Goal: Transaction & Acquisition: Purchase product/service

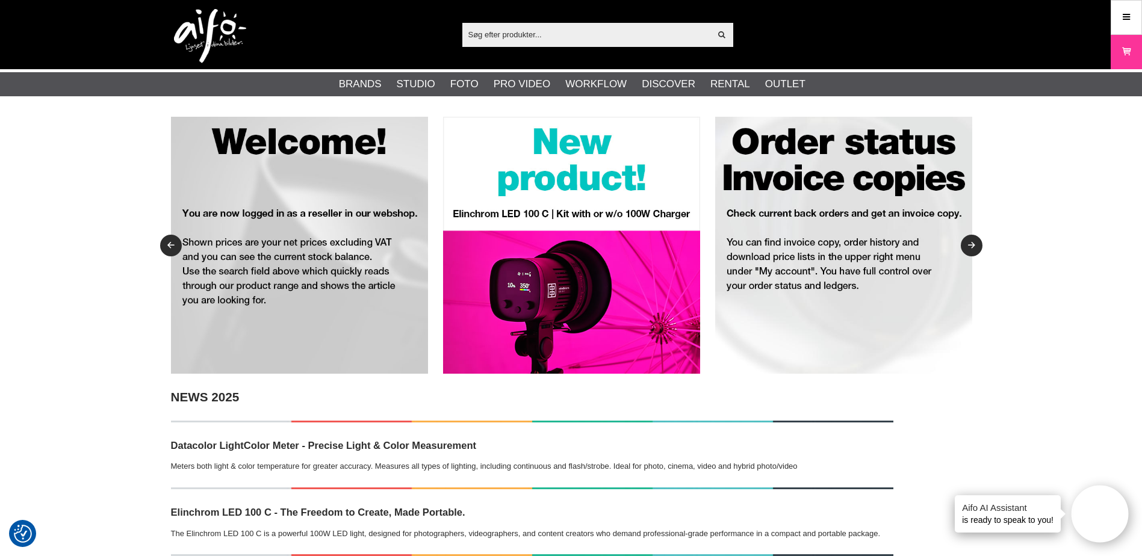
click at [564, 36] on input "text" at bounding box center [586, 34] width 249 height 18
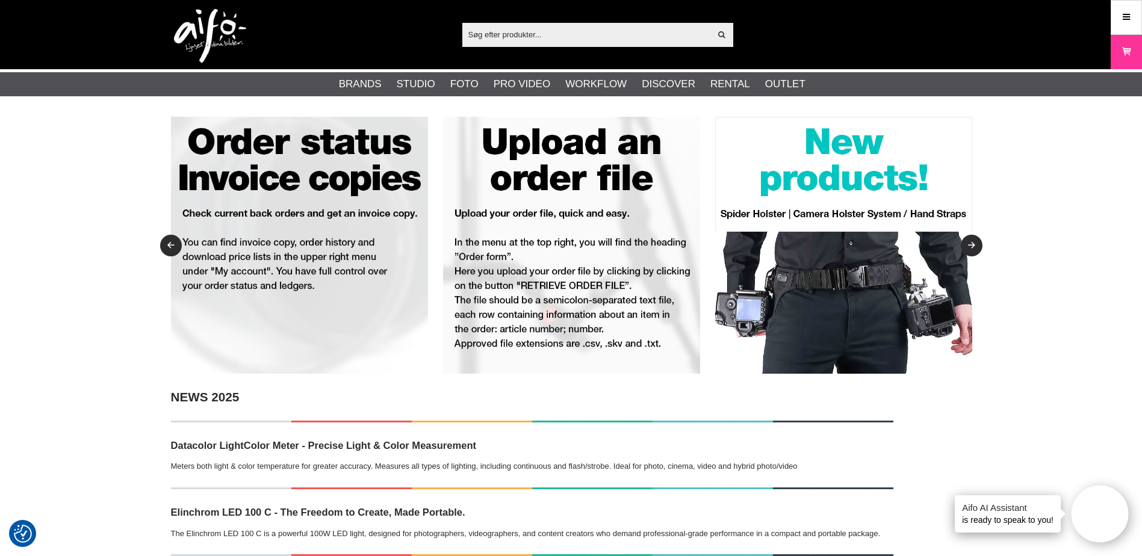
click at [518, 28] on input "text" at bounding box center [586, 34] width 249 height 18
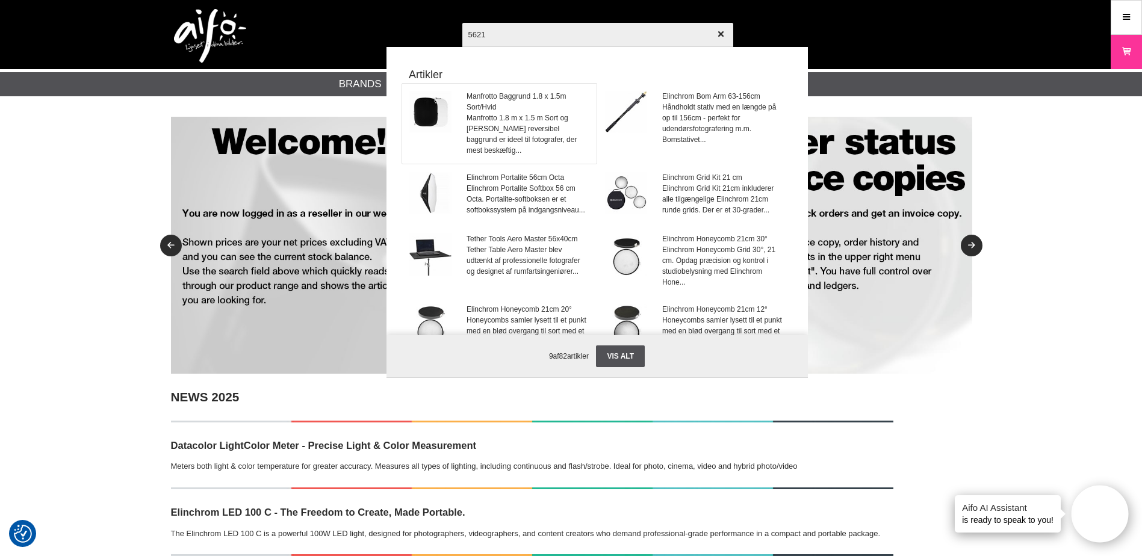
type input "5621"
click at [502, 107] on span "Manfrotto Baggrund 1.8 x 1.5m Sort/Hvid" at bounding box center [527, 102] width 122 height 22
